Goal: Task Accomplishment & Management: Use online tool/utility

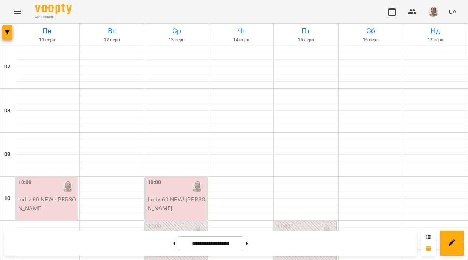
scroll to position [78, 0]
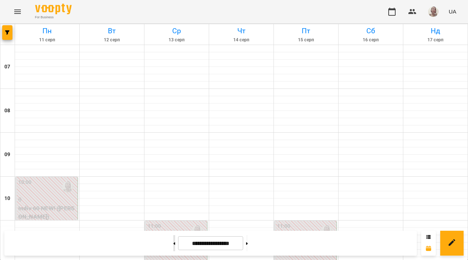
click at [174, 243] on icon at bounding box center [175, 243] width 2 height 3
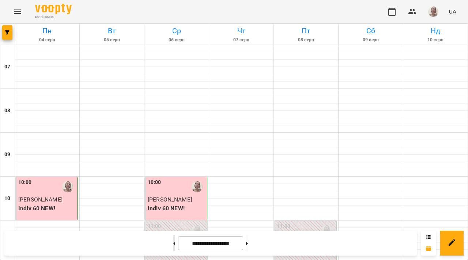
click at [174, 243] on icon at bounding box center [175, 243] width 2 height 3
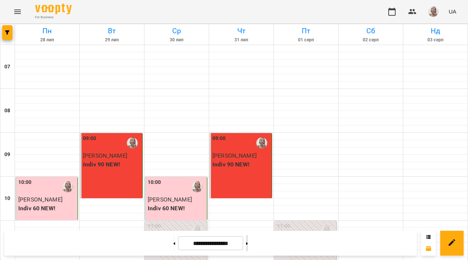
click at [248, 242] on button at bounding box center [247, 243] width 2 height 16
type input "**********"
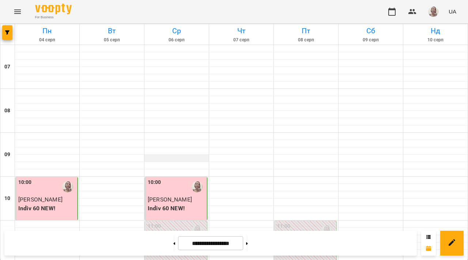
scroll to position [44, 0]
